Goal: Information Seeking & Learning: Compare options

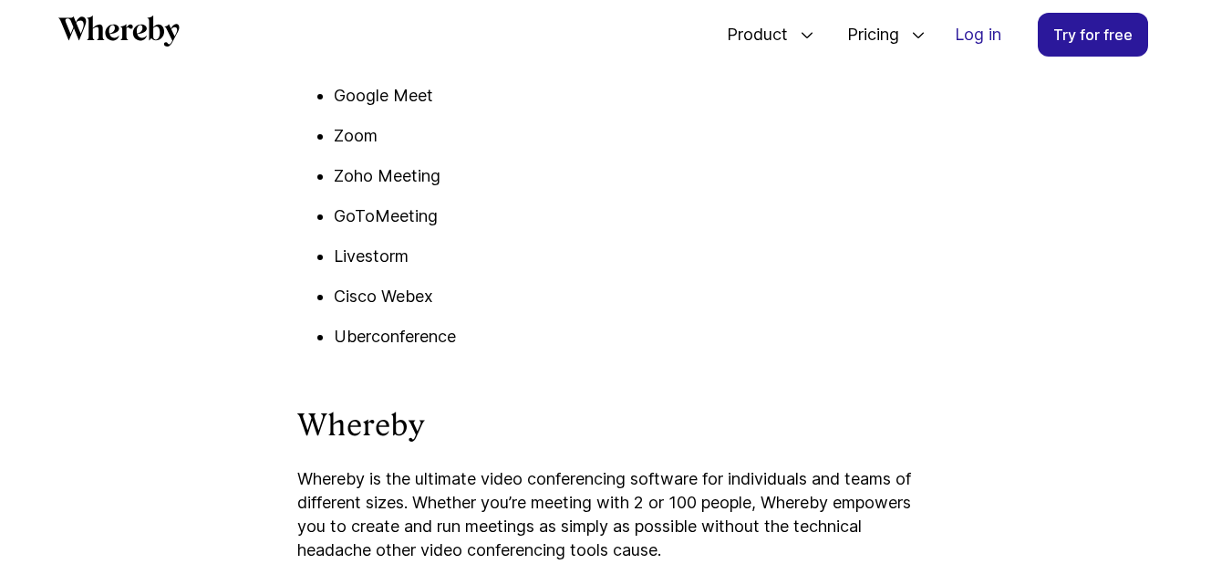
scroll to position [4669, 0]
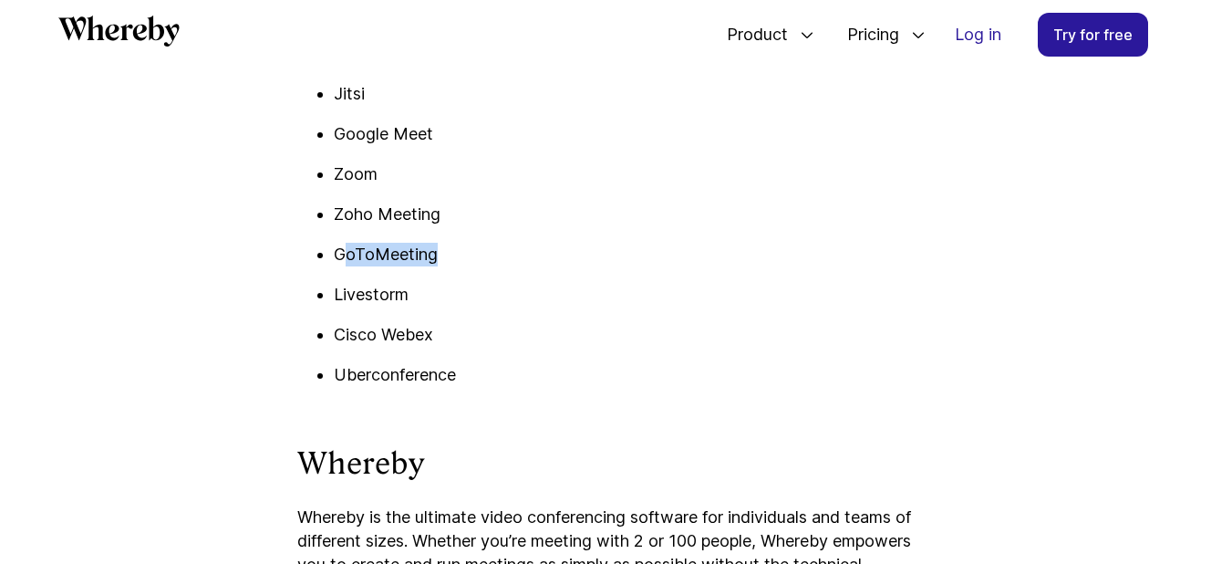
drag, startPoint x: 340, startPoint y: 277, endPoint x: 438, endPoint y: 289, distance: 98.3
click at [486, 266] on p "GoToMeeting" at bounding box center [635, 255] width 602 height 24
drag, startPoint x: 338, startPoint y: 274, endPoint x: 452, endPoint y: 270, distance: 114.1
click at [456, 266] on p "GoToMeeting" at bounding box center [635, 255] width 602 height 24
click at [381, 306] on p "Livestorm" at bounding box center [635, 295] width 602 height 24
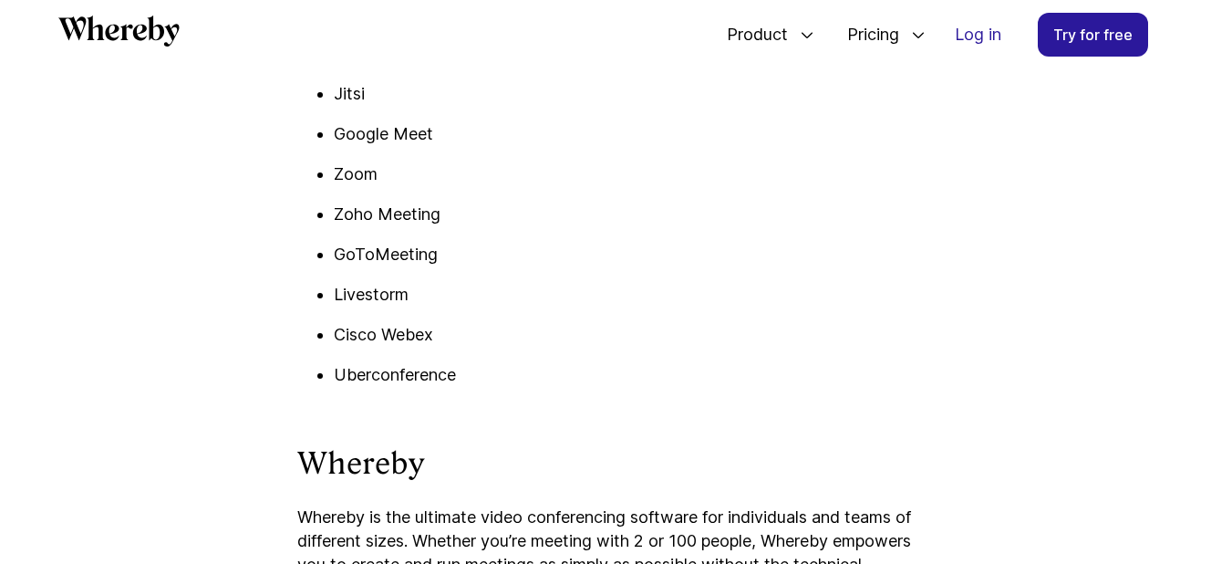
click at [381, 306] on p "Livestorm" at bounding box center [635, 295] width 602 height 24
click at [379, 306] on p "Livestorm" at bounding box center [635, 295] width 602 height 24
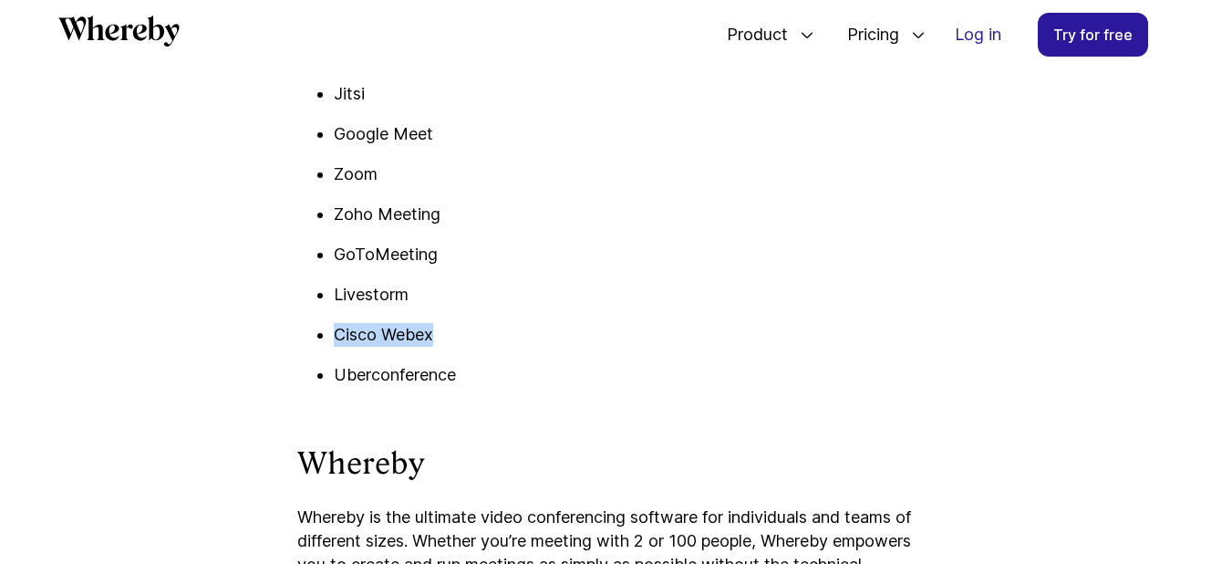
drag, startPoint x: 359, startPoint y: 351, endPoint x: 479, endPoint y: 365, distance: 120.2
click at [479, 346] on p "Cisco Webex" at bounding box center [635, 335] width 602 height 24
drag, startPoint x: 336, startPoint y: 397, endPoint x: 521, endPoint y: 407, distance: 185.4
click at [521, 387] on ul "Whereby Jitsi Google Meet Zoom Zoho Meeting GoToMeeting Livestorm Cisco Webex U…" at bounding box center [616, 214] width 638 height 345
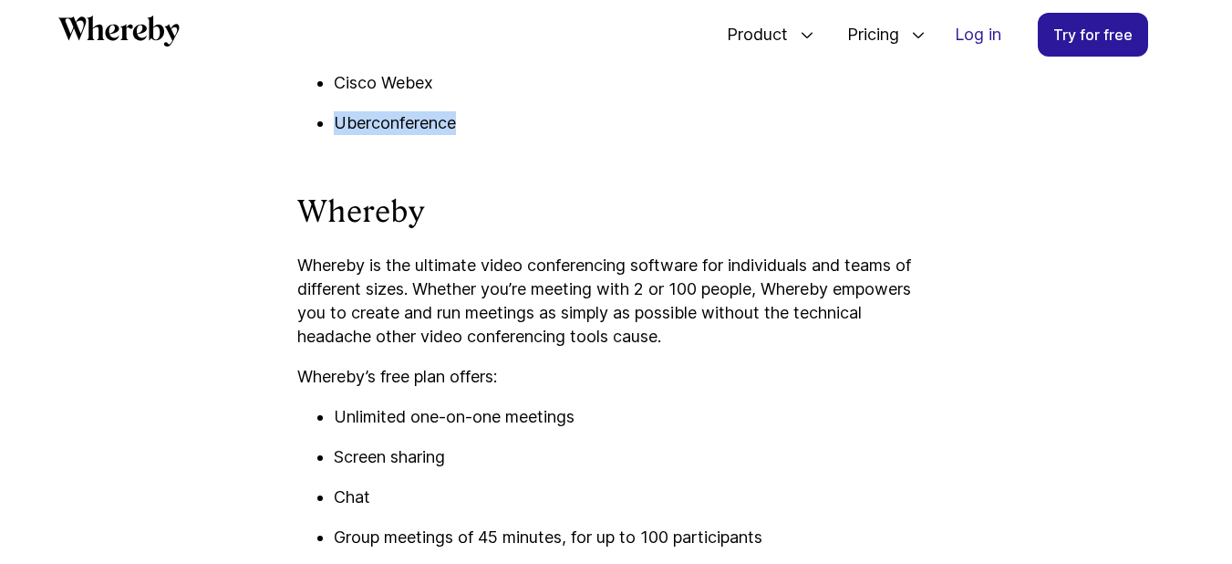
scroll to position [4779, 0]
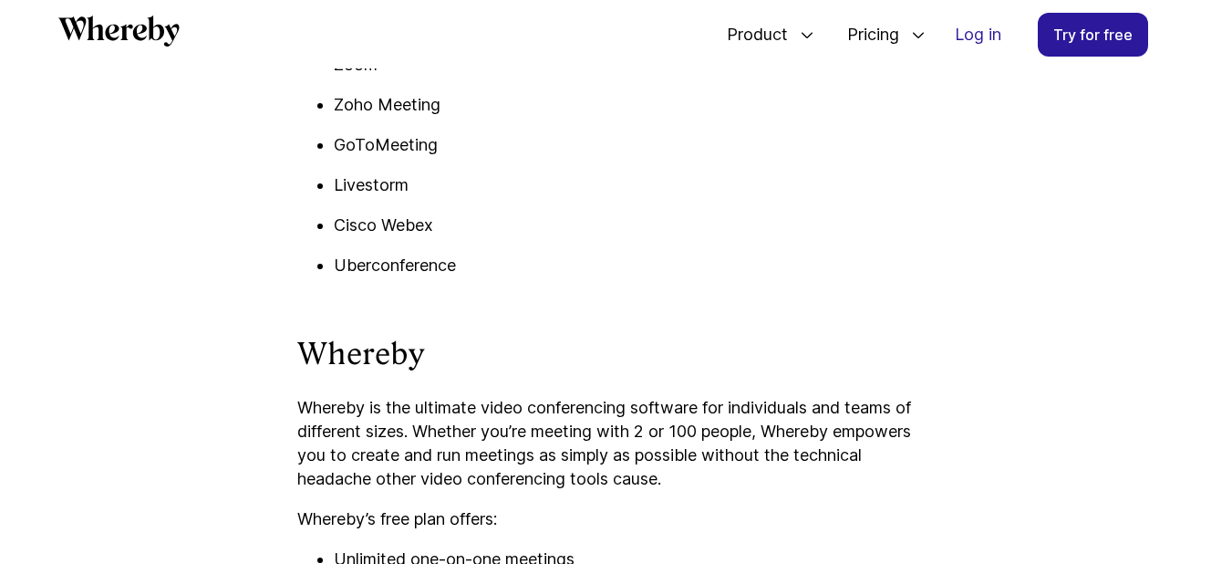
click at [458, 197] on p "Livestorm" at bounding box center [635, 185] width 602 height 24
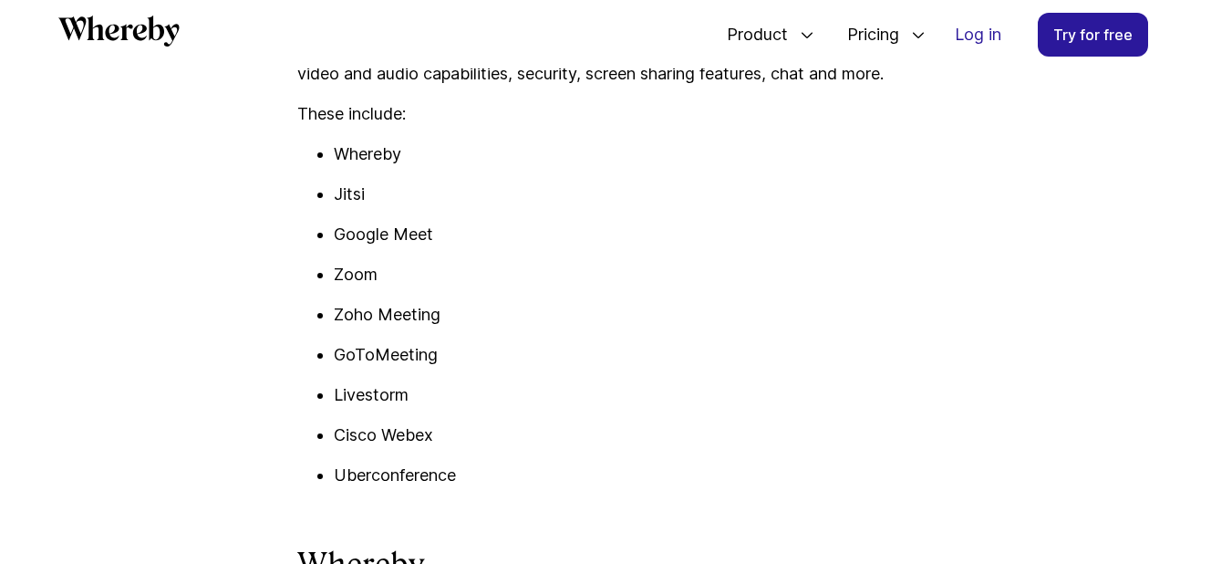
scroll to position [4560, 0]
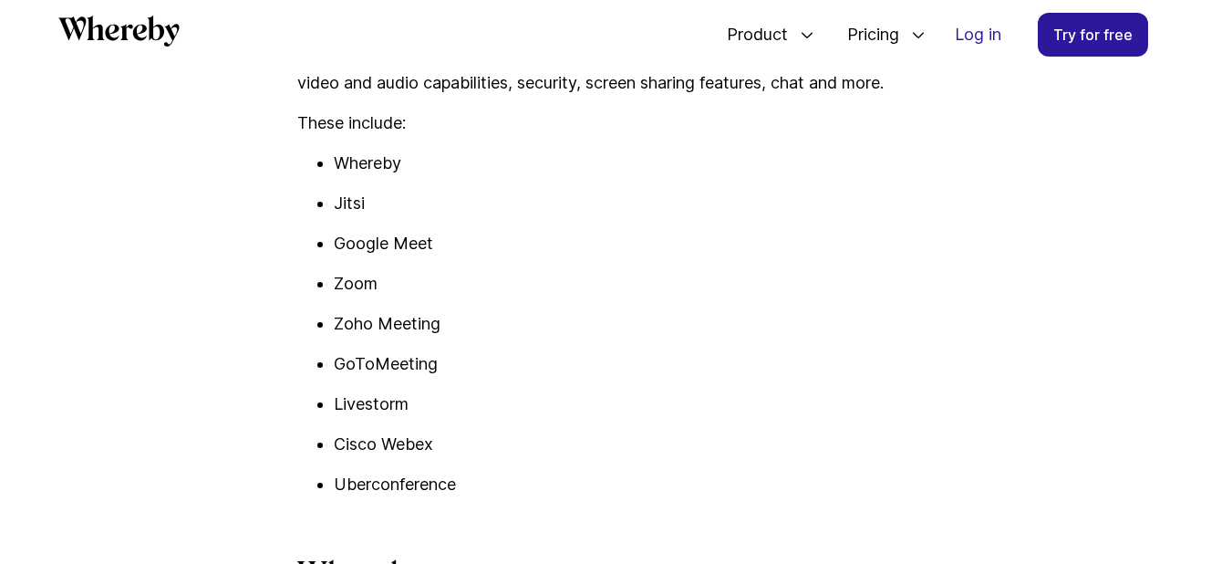
click at [349, 215] on p "Jitsi" at bounding box center [635, 203] width 602 height 24
click at [346, 215] on p "Jitsi" at bounding box center [635, 203] width 602 height 24
